Goal: Navigation & Orientation: Find specific page/section

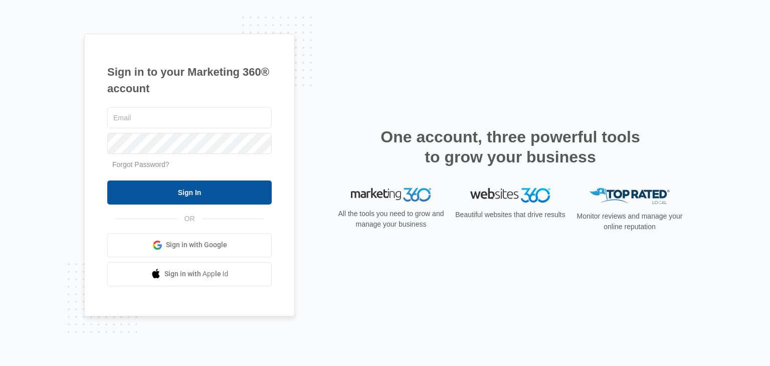
type input "[EMAIL_ADDRESS][DOMAIN_NAME]"
click at [192, 194] on input "Sign In" at bounding box center [189, 193] width 164 height 24
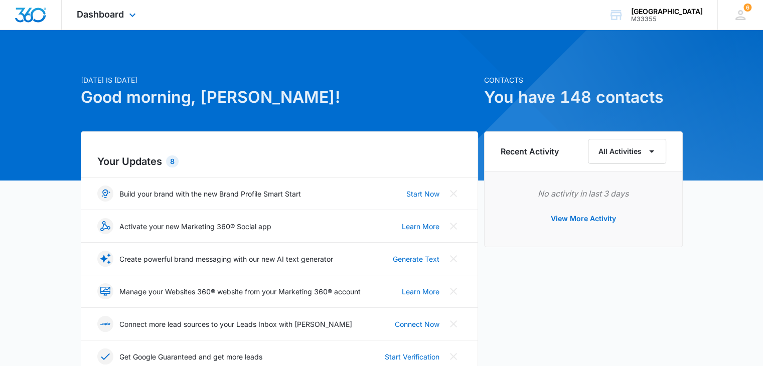
click at [124, 11] on div "Dashboard Apps Reputation Websites Forms CRM Email Social Shop Payments POS Con…" at bounding box center [108, 15] width 92 height 30
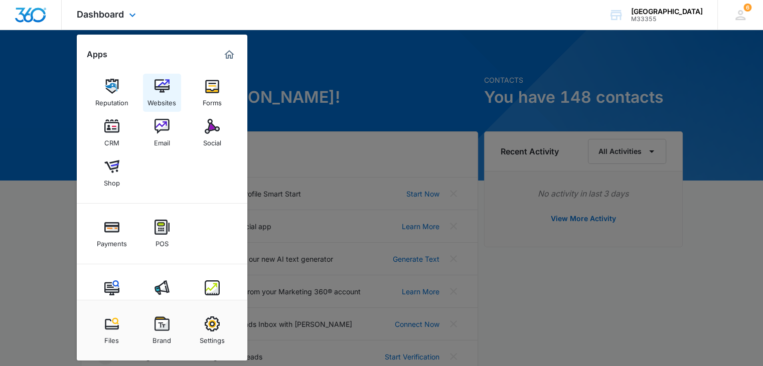
click at [159, 82] on img at bounding box center [161, 86] width 15 height 15
